Goal: Information Seeking & Learning: Find specific fact

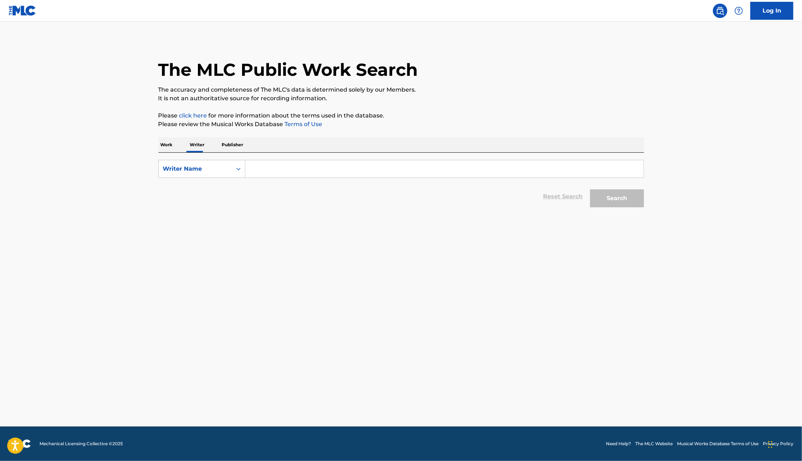
click at [254, 167] on input "Search Form" at bounding box center [444, 168] width 398 height 17
type input "sensatioinal"
drag, startPoint x: 250, startPoint y: 166, endPoint x: 324, endPoint y: 166, distance: 73.3
click at [324, 166] on input "sensatioinal" at bounding box center [444, 168] width 398 height 17
click at [156, 148] on div "The MLC Public Work Search The accuracy and completeness of The MLC's data is d…" at bounding box center [401, 125] width 503 height 171
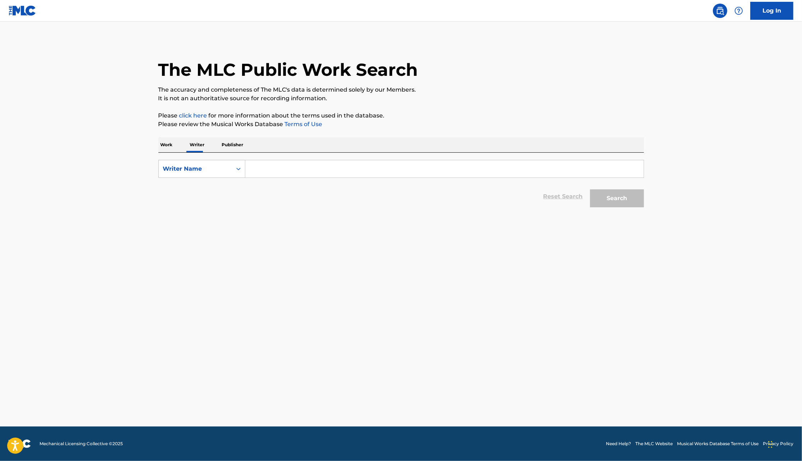
click at [166, 146] on p "Work" at bounding box center [166, 144] width 17 height 15
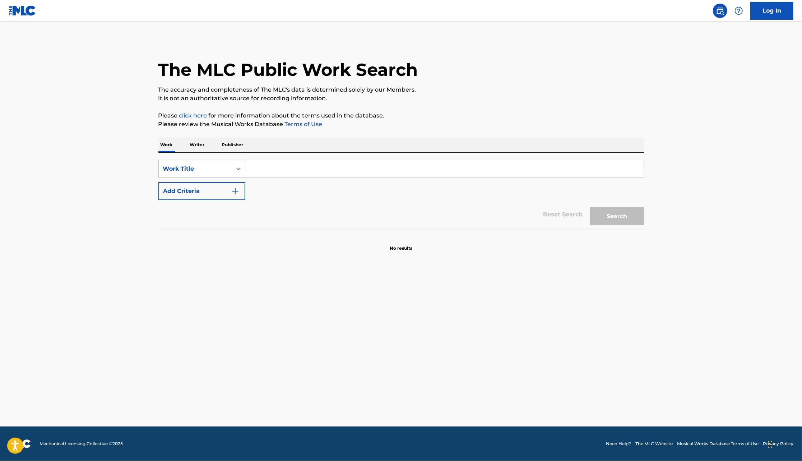
click at [255, 168] on input "Search Form" at bounding box center [444, 168] width 398 height 17
paste input "sensatioinal"
click at [590, 207] on button "Search" at bounding box center [617, 216] width 54 height 18
click at [260, 169] on input "sensatioinal" at bounding box center [444, 168] width 398 height 17
click at [258, 170] on input "sensatioinal" at bounding box center [444, 168] width 398 height 17
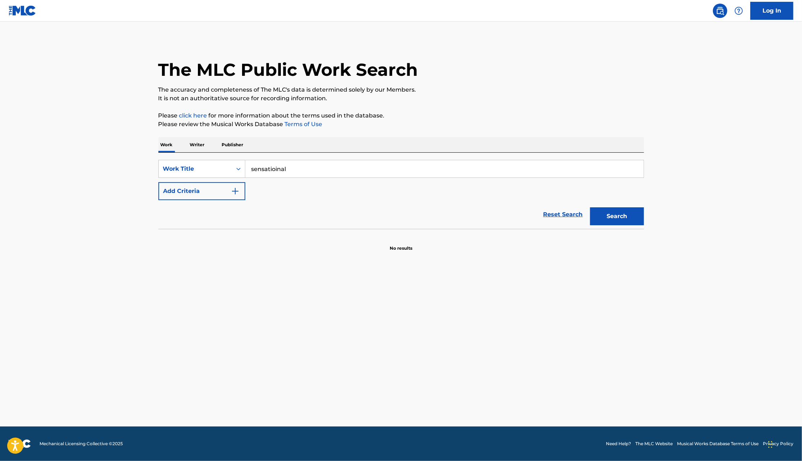
click at [254, 169] on input "sensatioinal" at bounding box center [444, 168] width 398 height 17
type input "Sensatioinal"
click at [590, 207] on button "Search" at bounding box center [617, 216] width 54 height 18
drag, startPoint x: 250, startPoint y: 170, endPoint x: 323, endPoint y: 170, distance: 72.6
click at [323, 170] on input "Sensatioinal" at bounding box center [444, 168] width 398 height 17
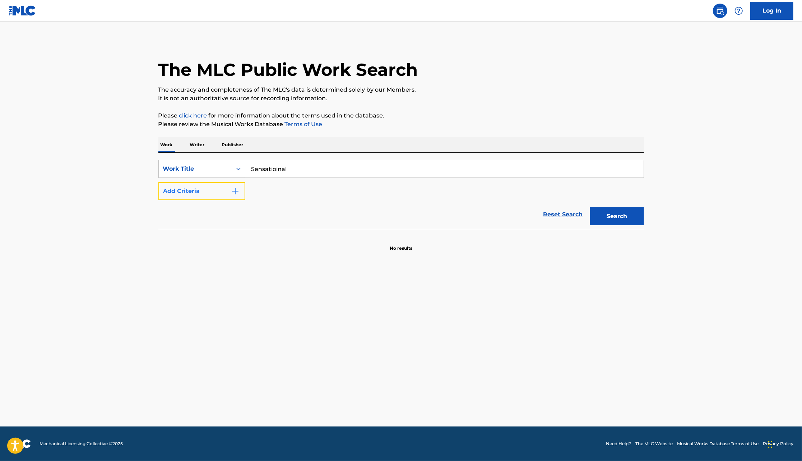
click at [240, 197] on button "Add Criteria" at bounding box center [201, 191] width 87 height 18
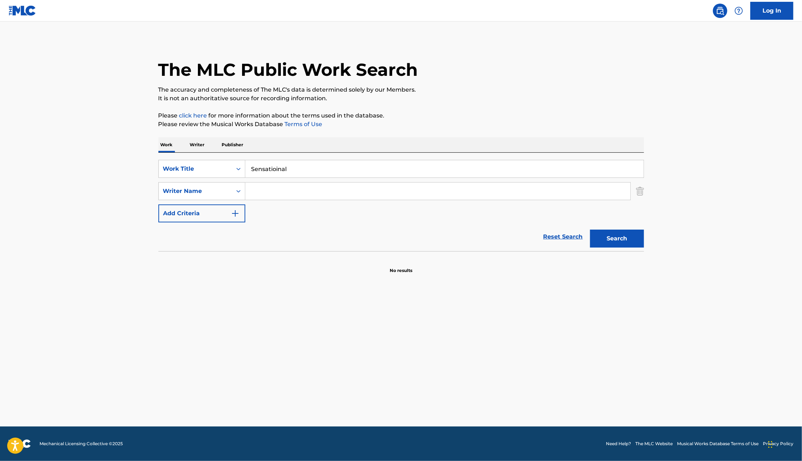
click at [276, 193] on input "Search Form" at bounding box center [437, 191] width 385 height 17
type input "[PERSON_NAME]"
click at [590, 230] on button "Search" at bounding box center [617, 239] width 54 height 18
click at [297, 175] on input "Sensatioinal" at bounding box center [444, 168] width 398 height 17
type input "Sensational"
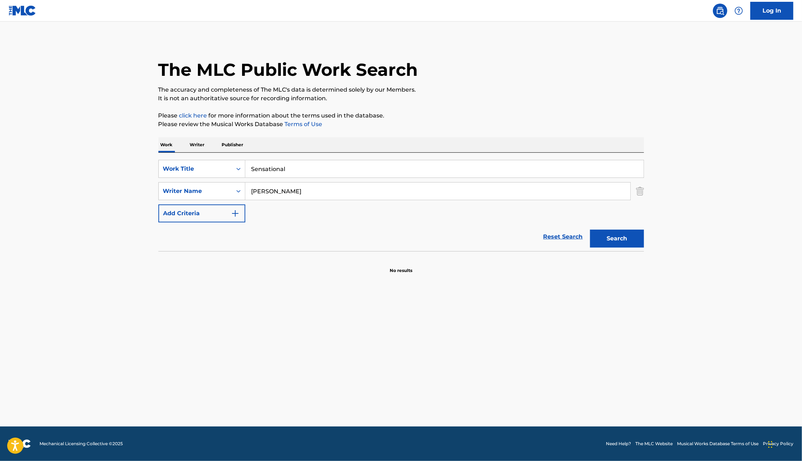
click at [590, 230] on button "Search" at bounding box center [617, 239] width 54 height 18
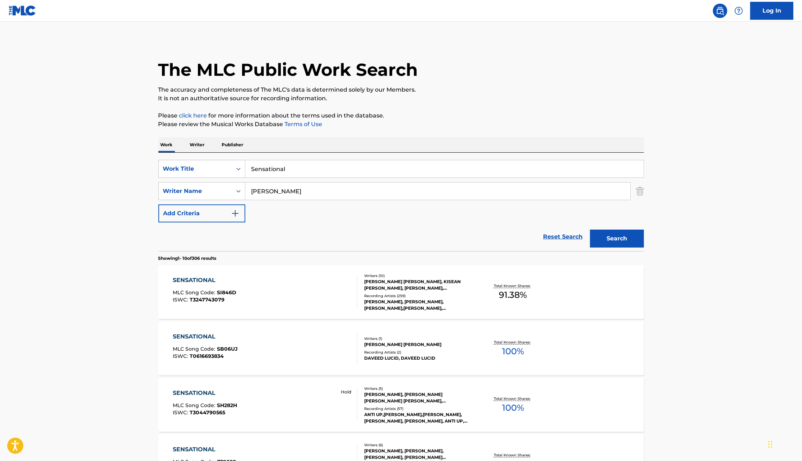
click at [379, 289] on div "[PERSON_NAME] [PERSON_NAME], KISEAN [PERSON_NAME], [PERSON_NAME], [PERSON_NAME]…" at bounding box center [418, 284] width 109 height 13
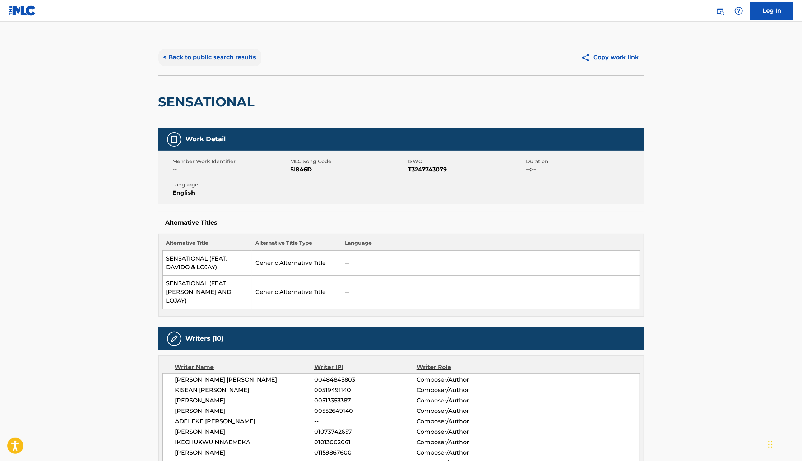
click at [214, 54] on button "< Back to public search results" at bounding box center [209, 58] width 103 height 18
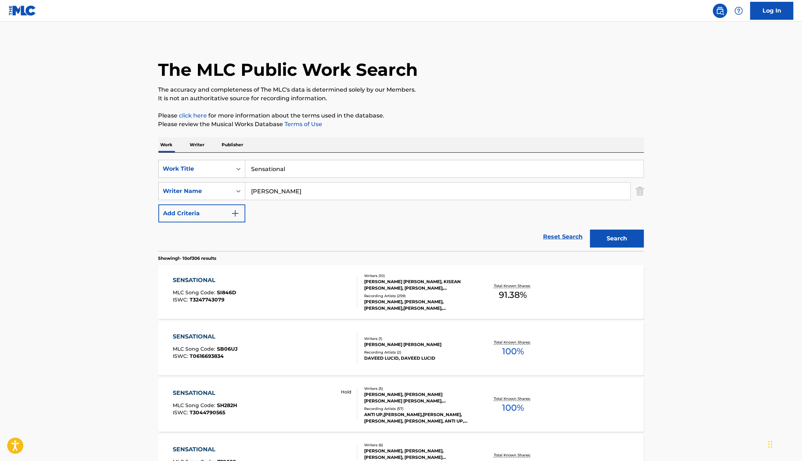
drag, startPoint x: 291, startPoint y: 171, endPoint x: 246, endPoint y: 170, distance: 44.6
click at [246, 170] on input "Sensational" at bounding box center [444, 168] width 398 height 17
type input "i"
type input "hot body"
drag, startPoint x: 276, startPoint y: 194, endPoint x: 236, endPoint y: 185, distance: 40.5
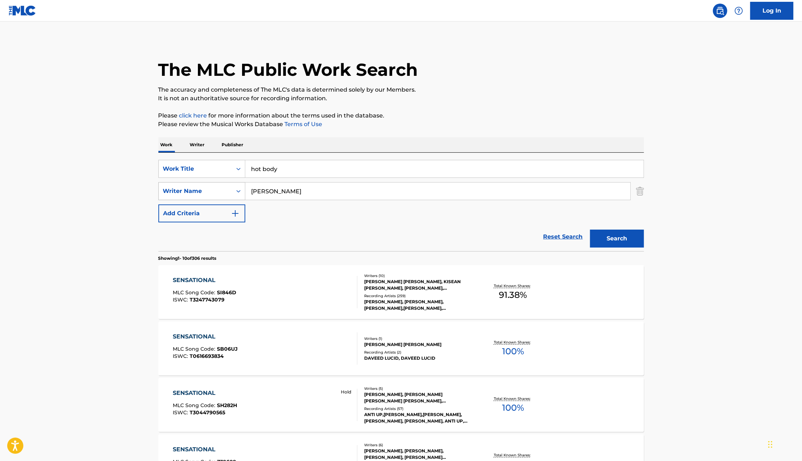
click at [236, 185] on div "SearchWithCriteria2fa096e8-1279-44fb-a9c3-5a930ad87528 Writer Name [PERSON_NAME]" at bounding box center [401, 191] width 486 height 18
click at [590, 230] on button "Search" at bounding box center [617, 239] width 54 height 18
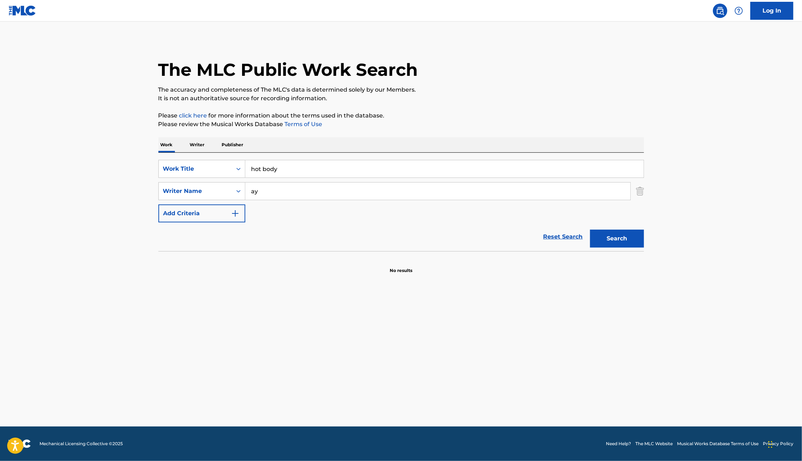
type input "a"
type input "oyin"
click at [590, 230] on button "Search" at bounding box center [617, 239] width 54 height 18
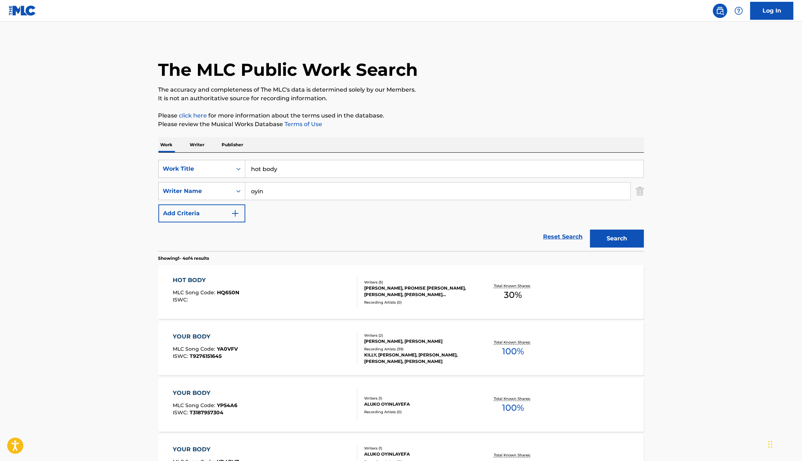
click at [417, 286] on div "[PERSON_NAME], PROMISE [PERSON_NAME], [PERSON_NAME], [PERSON_NAME] [PERSON_NAME…" at bounding box center [418, 291] width 109 height 13
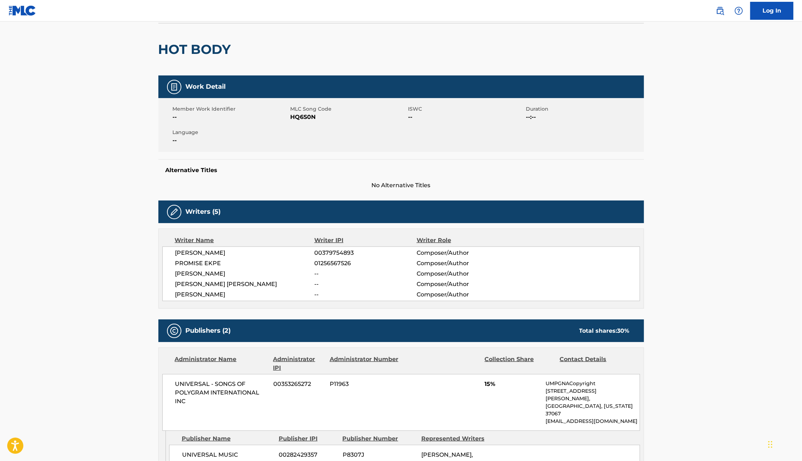
scroll to position [58, 0]
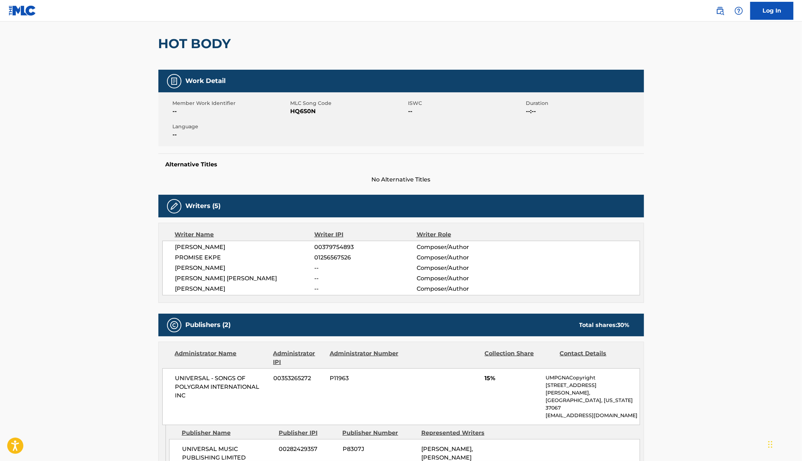
click at [417, 286] on span "Composer/Author" at bounding box center [463, 289] width 93 height 9
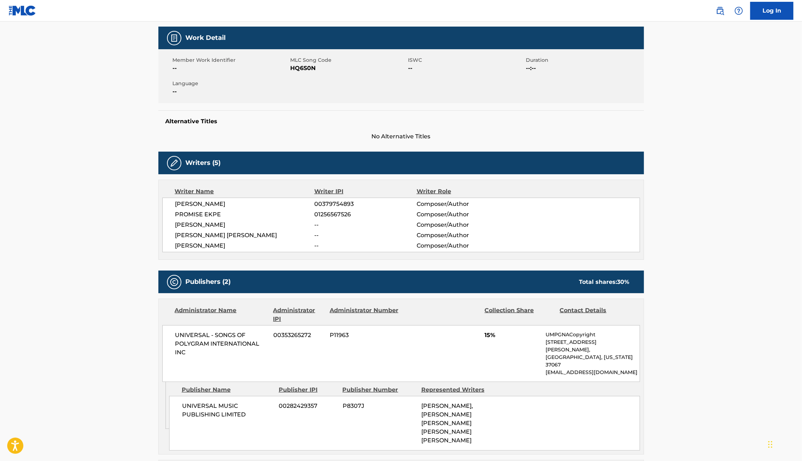
scroll to position [0, 0]
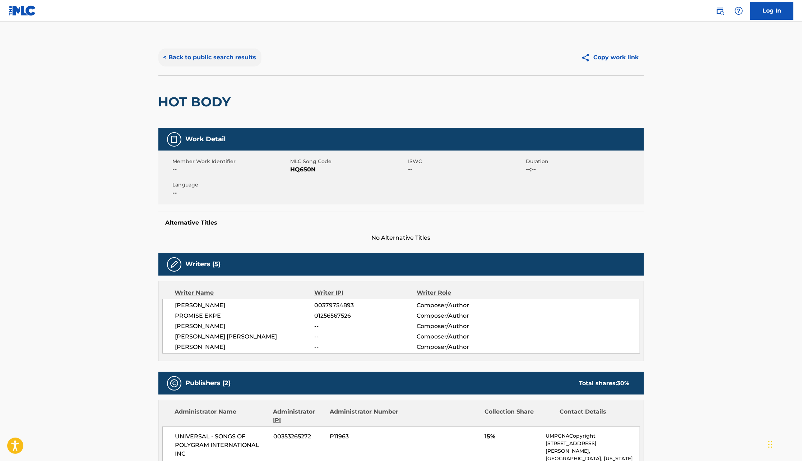
click at [243, 57] on button "< Back to public search results" at bounding box center [209, 58] width 103 height 18
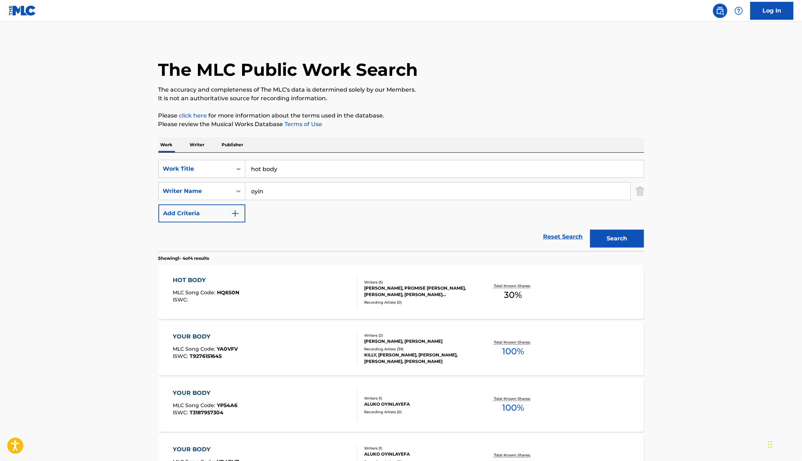
drag, startPoint x: 280, startPoint y: 170, endPoint x: 247, endPoint y: 167, distance: 32.4
click at [247, 167] on input "hot body" at bounding box center [444, 168] width 398 height 17
type input "woman commando"
click at [590, 230] on button "Search" at bounding box center [617, 239] width 54 height 18
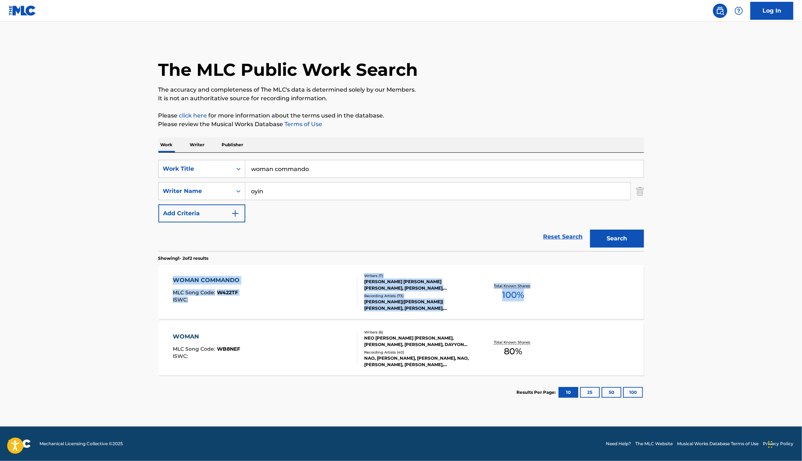
click at [553, 300] on div "WOMAN COMMANDO MLC Song Code : W422TF ISWC : Writers ( 7 ) [PERSON_NAME] [PERSO…" at bounding box center [401, 292] width 486 height 54
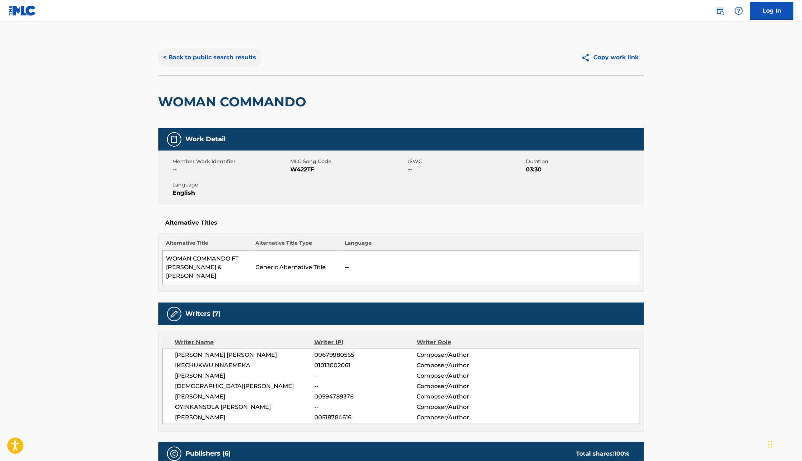
click at [237, 52] on button "< Back to public search results" at bounding box center [209, 58] width 103 height 18
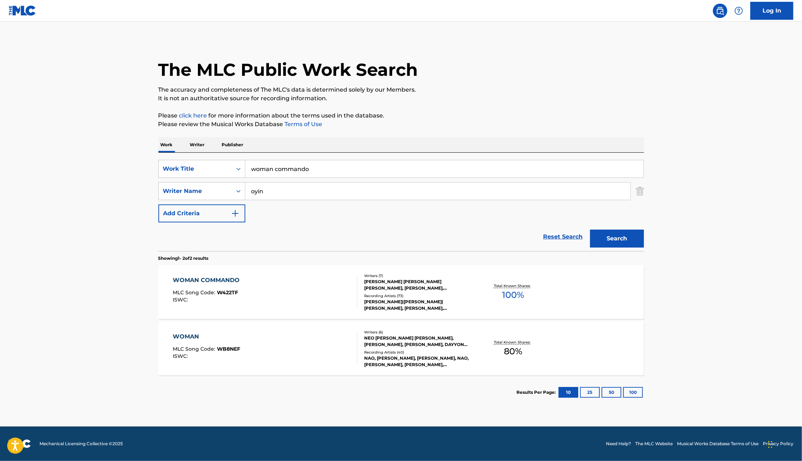
drag, startPoint x: 276, startPoint y: 186, endPoint x: 252, endPoint y: 188, distance: 24.1
click at [252, 188] on input "oyin" at bounding box center [437, 191] width 385 height 17
drag, startPoint x: 268, startPoint y: 193, endPoint x: 242, endPoint y: 192, distance: 26.2
click at [242, 192] on div "SearchWithCriteria2fa096e8-1279-44fb-a9c3-5a930ad87528 Writer Name oyin" at bounding box center [401, 191] width 486 height 18
type input "y"
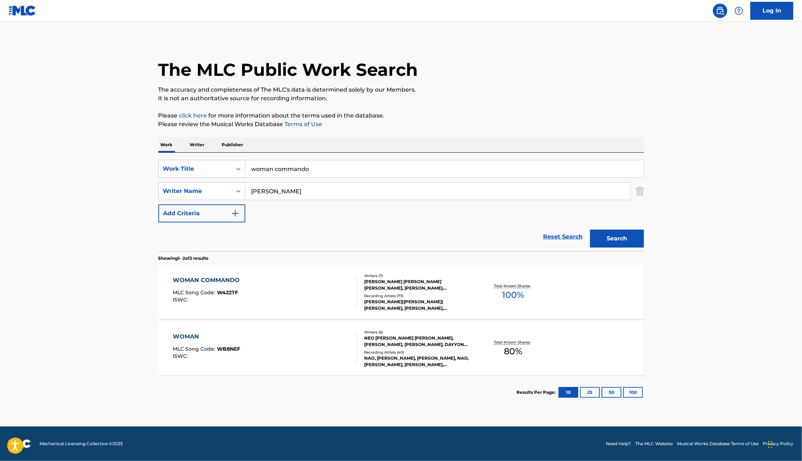
type input "[PERSON_NAME]"
click at [274, 171] on input "woman commando" at bounding box center [444, 168] width 398 height 17
type input "stronger"
click at [590, 230] on button "Search" at bounding box center [617, 239] width 54 height 18
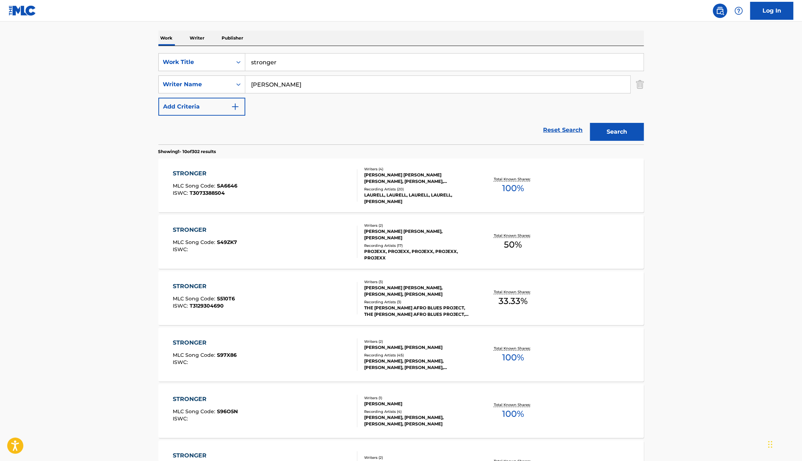
scroll to position [109, 0]
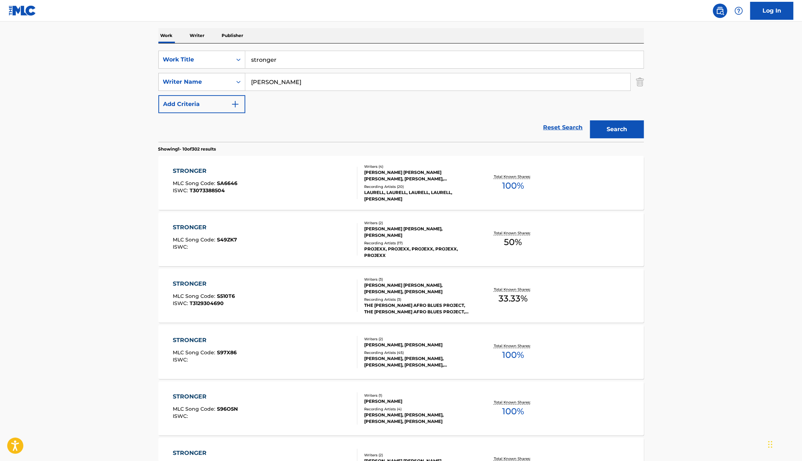
click at [417, 355] on div "Recording Artists ( 45 )" at bounding box center [418, 352] width 109 height 5
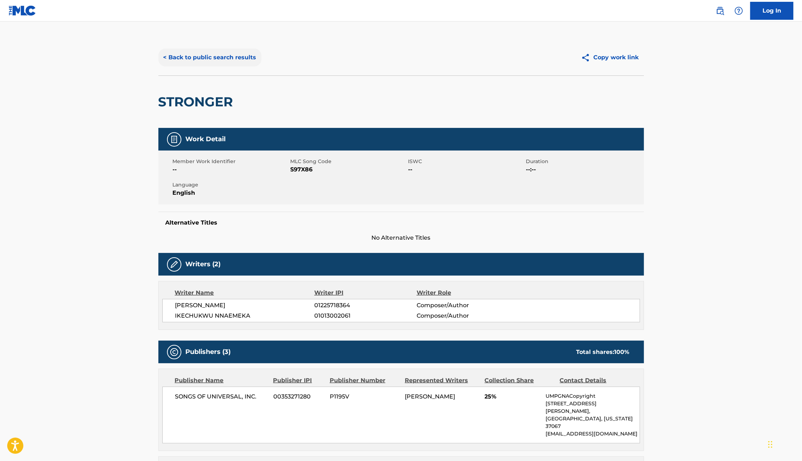
click at [244, 65] on button "< Back to public search results" at bounding box center [209, 58] width 103 height 18
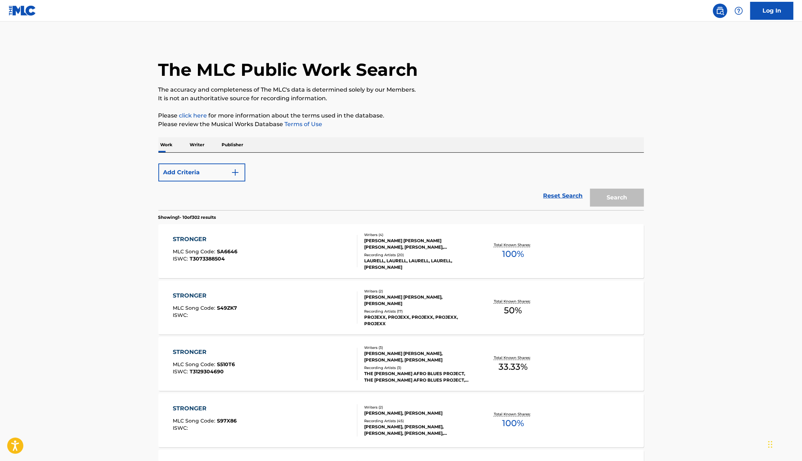
scroll to position [109, 0]
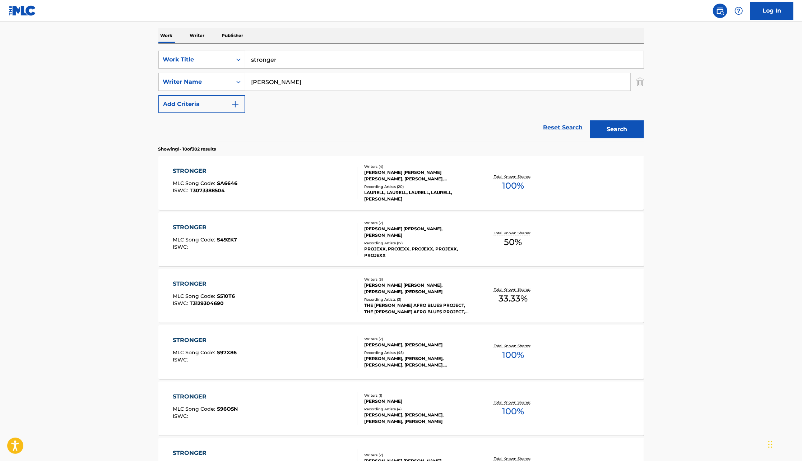
click at [206, 36] on p "Writer" at bounding box center [197, 35] width 19 height 15
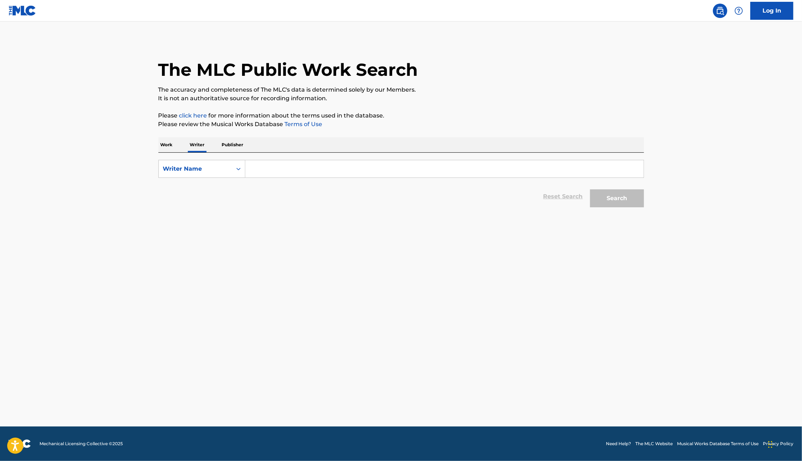
click at [272, 171] on input "Search Form" at bounding box center [444, 168] width 398 height 17
type input "[PERSON_NAME]"
click at [590, 189] on button "Search" at bounding box center [617, 198] width 54 height 18
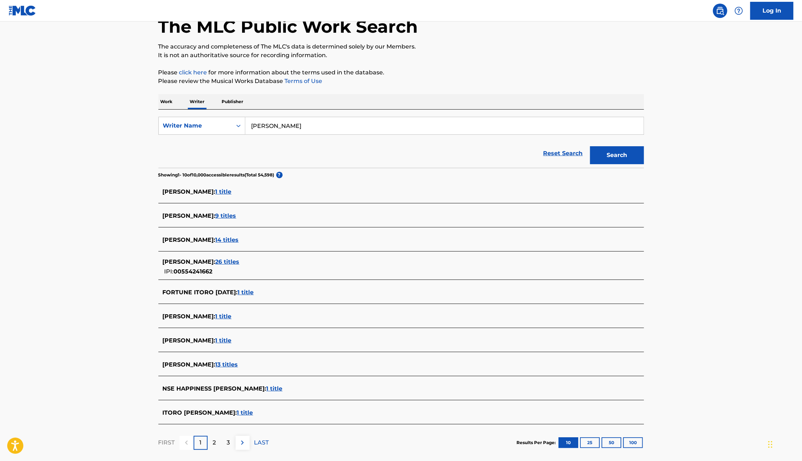
scroll to position [81, 0]
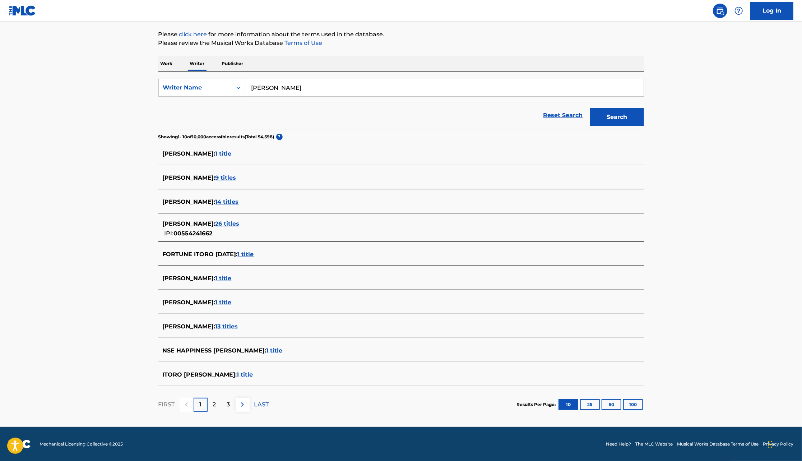
click at [232, 155] on span "1 title" at bounding box center [224, 153] width 16 height 7
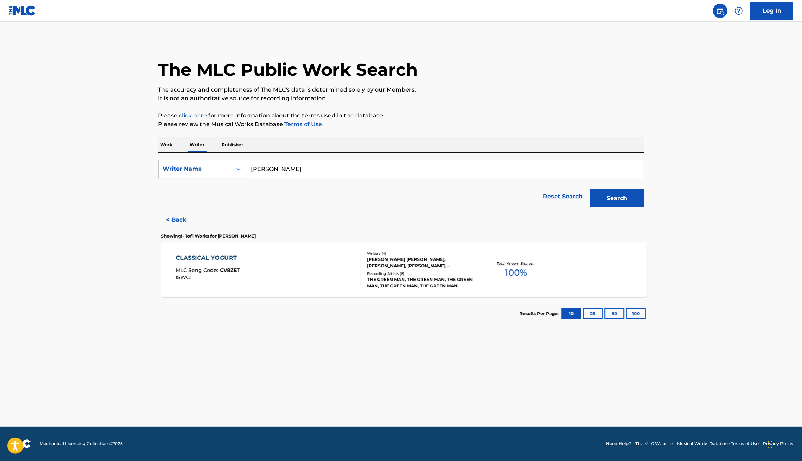
scroll to position [0, 0]
click at [399, 272] on div "Recording Artists ( 8 )" at bounding box center [418, 273] width 109 height 5
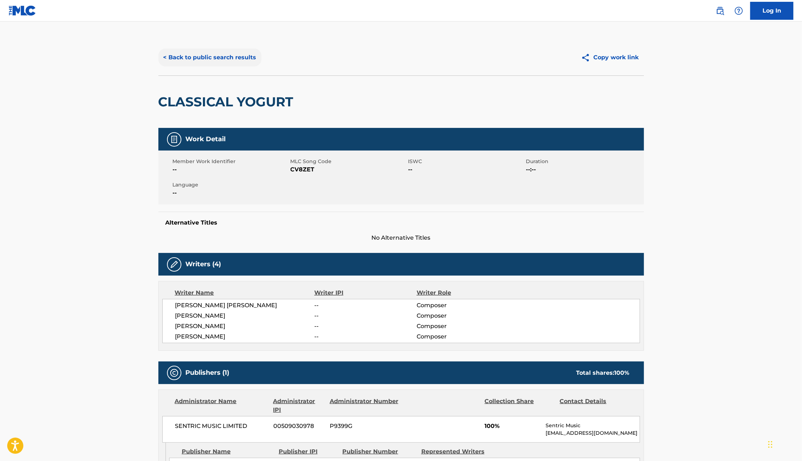
click at [228, 56] on button "< Back to public search results" at bounding box center [209, 58] width 103 height 18
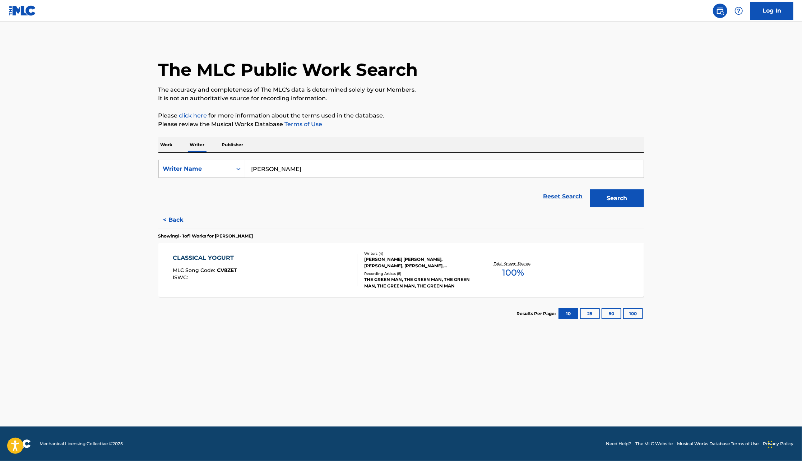
click at [294, 171] on input "[PERSON_NAME]" at bounding box center [444, 168] width 398 height 17
click at [590, 189] on button "Search" at bounding box center [617, 198] width 54 height 18
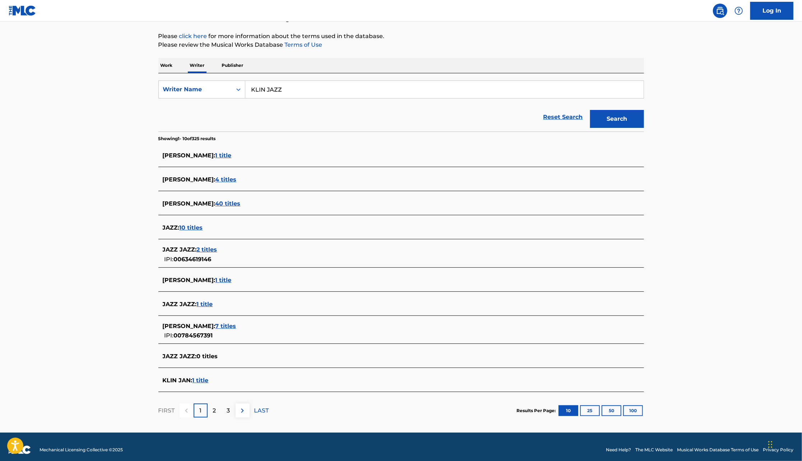
scroll to position [80, 0]
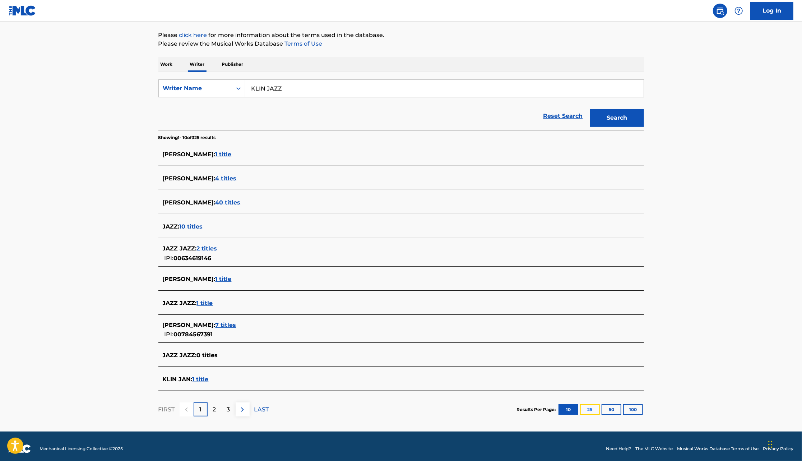
click at [591, 405] on button "25" at bounding box center [590, 409] width 20 height 11
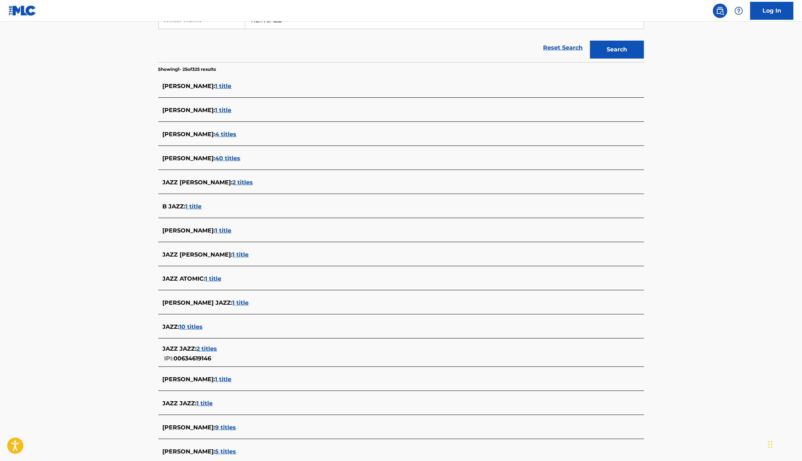
scroll to position [0, 0]
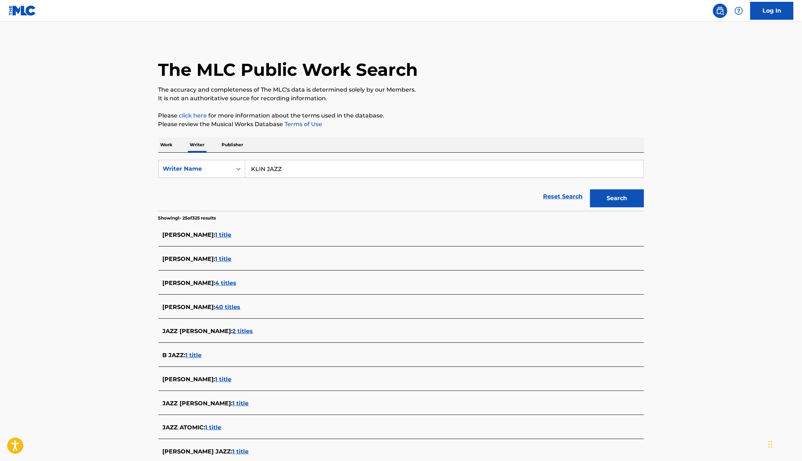
click at [268, 171] on input "KLIN JAZZ" at bounding box center [444, 168] width 398 height 17
click at [590, 189] on button "Search" at bounding box center [617, 198] width 54 height 18
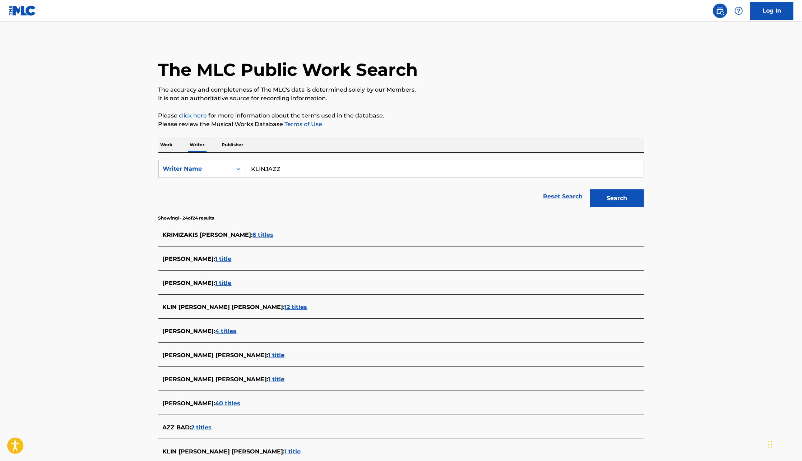
type input "KLINJAZZ"
click at [590, 189] on button "Search" at bounding box center [617, 198] width 54 height 18
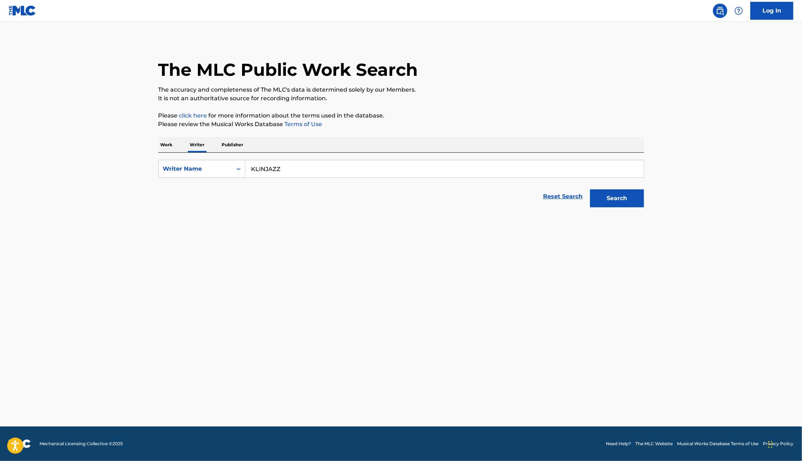
click at [365, 303] on main "The MLC Public Work Search The accuracy and completeness of The MLC's data is d…" at bounding box center [401, 224] width 802 height 405
click at [627, 194] on button "Search" at bounding box center [617, 198] width 54 height 18
